Goal: Find contact information: Find contact information

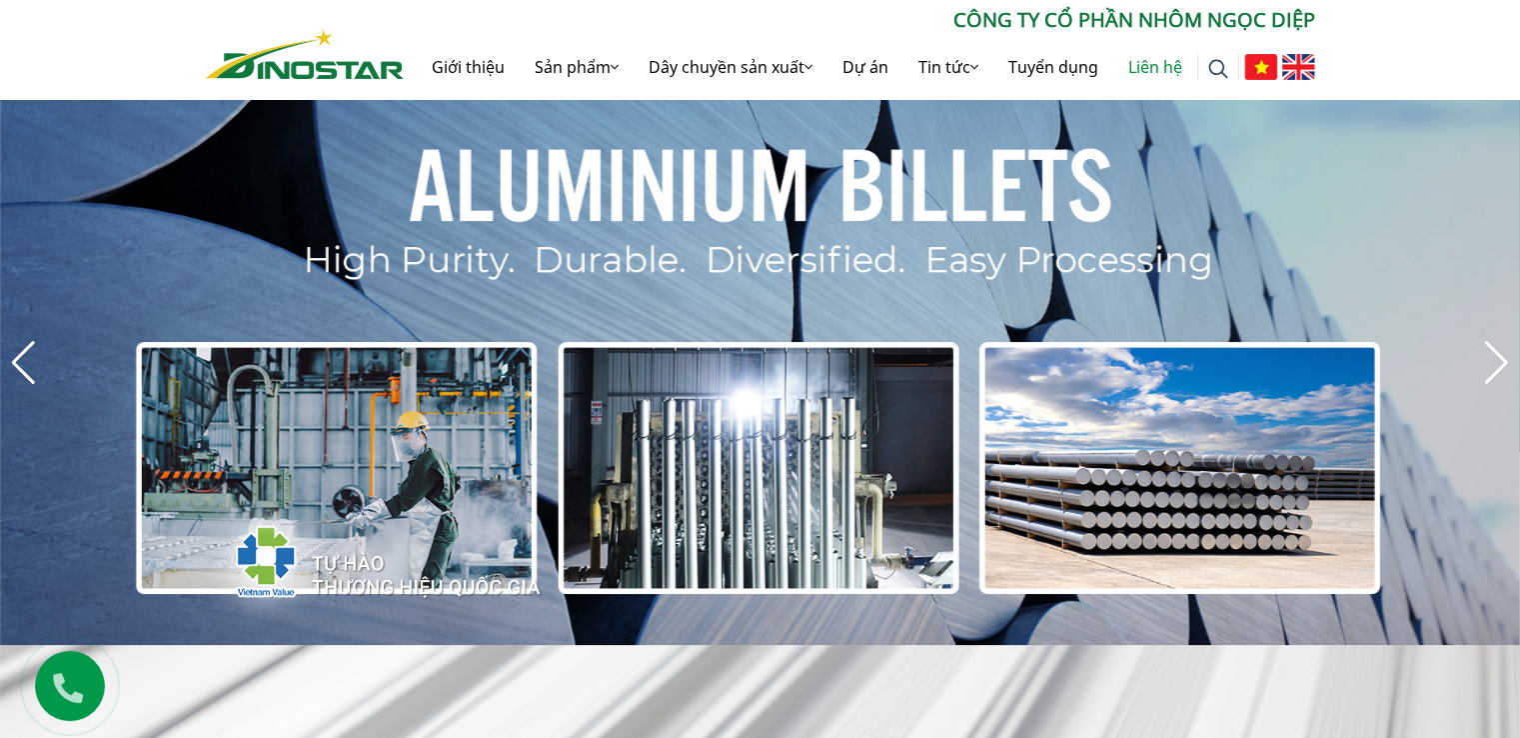
click at [1147, 75] on link "Liên hệ" at bounding box center [1155, 67] width 84 height 64
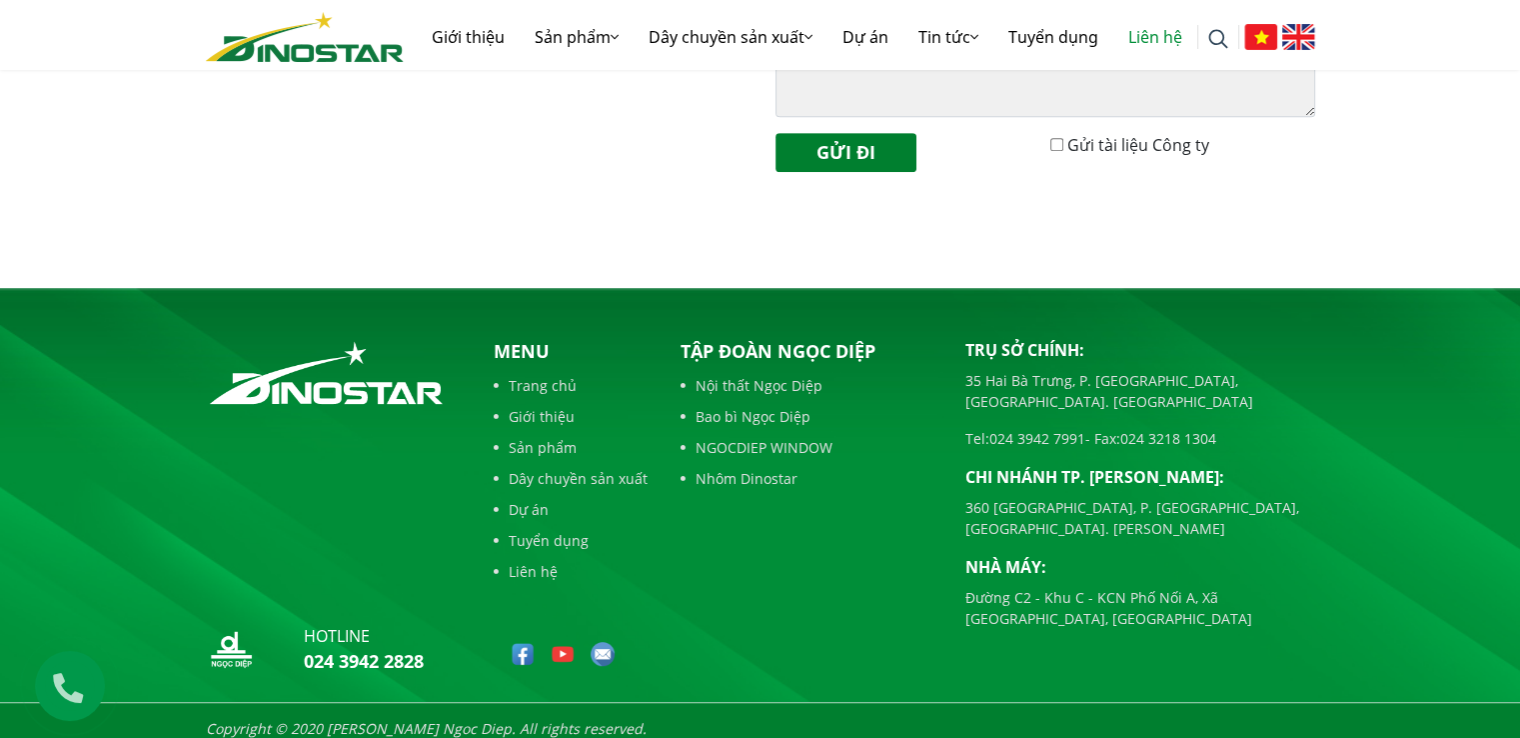
scroll to position [913, 0]
